Goal: Information Seeking & Learning: Learn about a topic

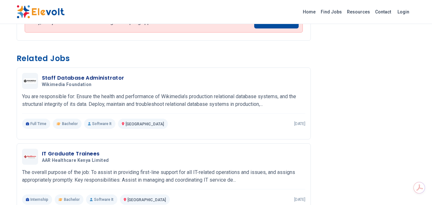
scroll to position [768, 0]
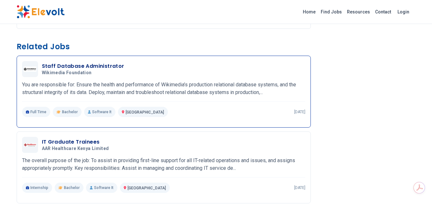
click at [107, 64] on h3 "Staff Database Administrator" at bounding box center [83, 66] width 83 height 8
